Goal: Task Accomplishment & Management: Complete application form

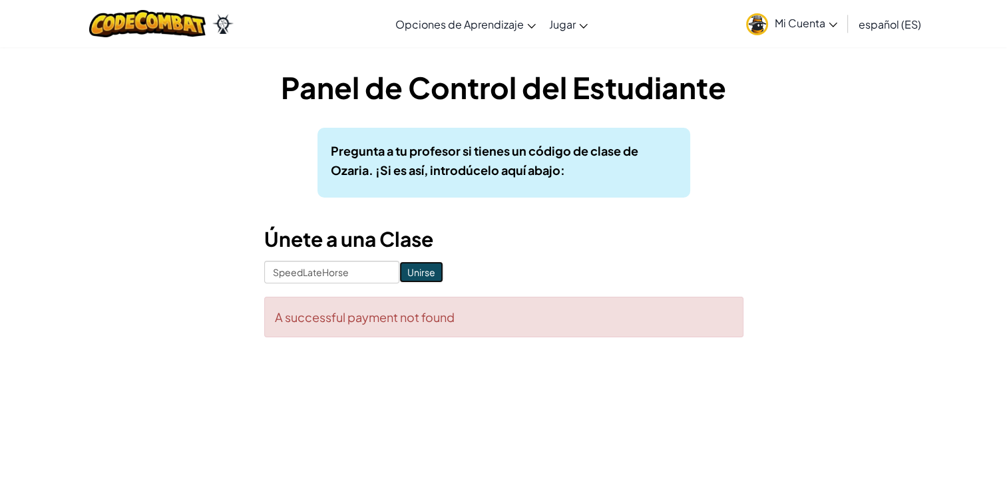
click at [413, 270] on input "Unirse" at bounding box center [421, 272] width 44 height 21
click at [352, 274] on input "SpeedLateHorse" at bounding box center [331, 272] width 135 height 23
type input "SPEEDLATEHORSE"
click input "Unirse" at bounding box center [421, 272] width 44 height 21
click at [411, 268] on input "Unirse" at bounding box center [421, 272] width 44 height 21
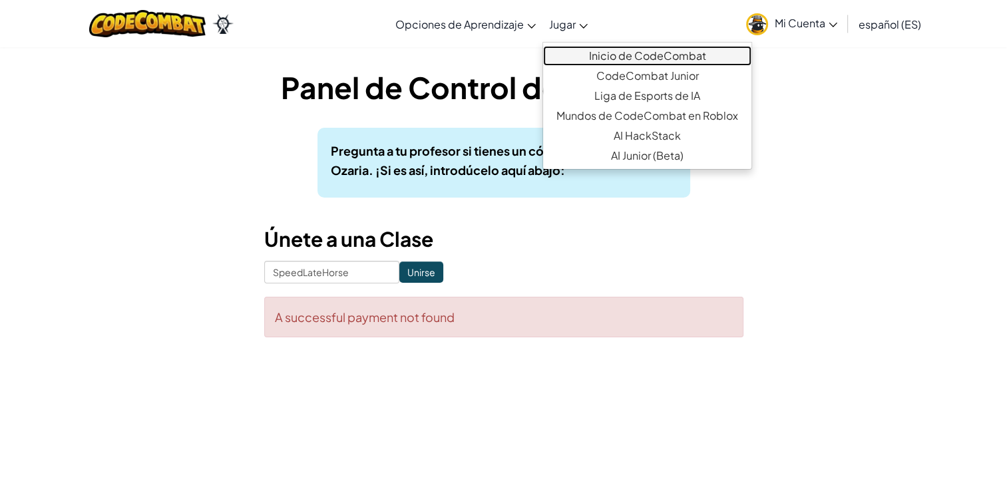
click at [572, 52] on link "Inicio de CodeCombat" at bounding box center [647, 56] width 208 height 20
